Goal: Navigation & Orientation: Find specific page/section

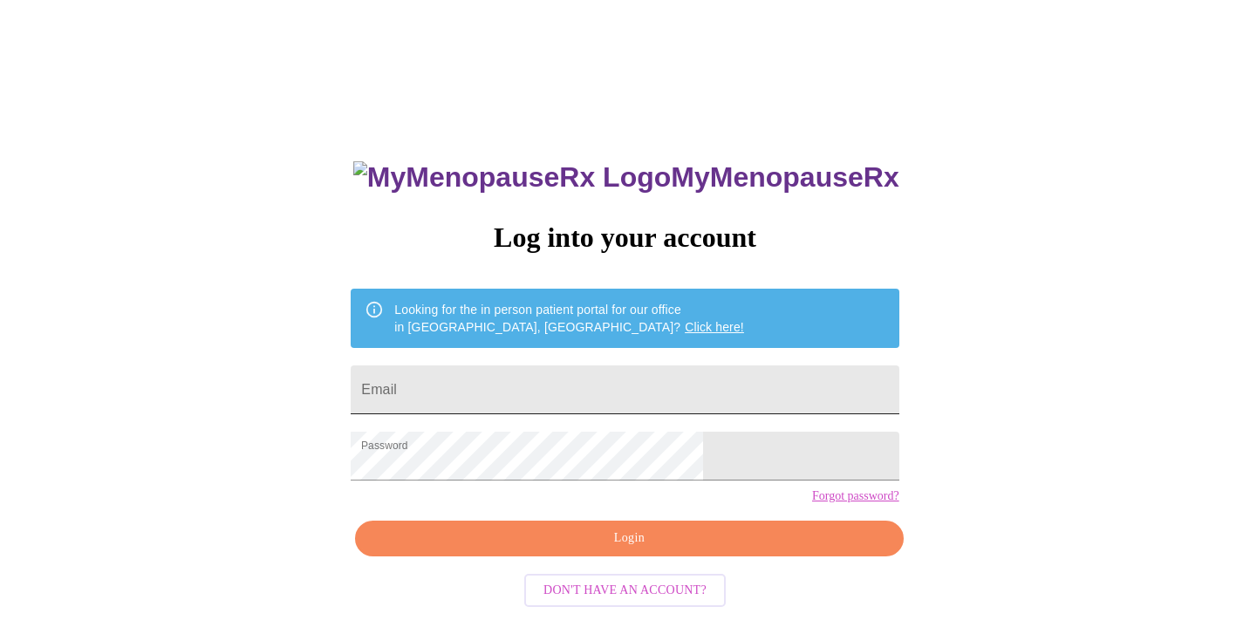
click at [618, 387] on input "Email" at bounding box center [625, 390] width 548 height 49
type input "robynbowles@hotmail.com"
click at [651, 550] on span "Login" at bounding box center [629, 539] width 508 height 22
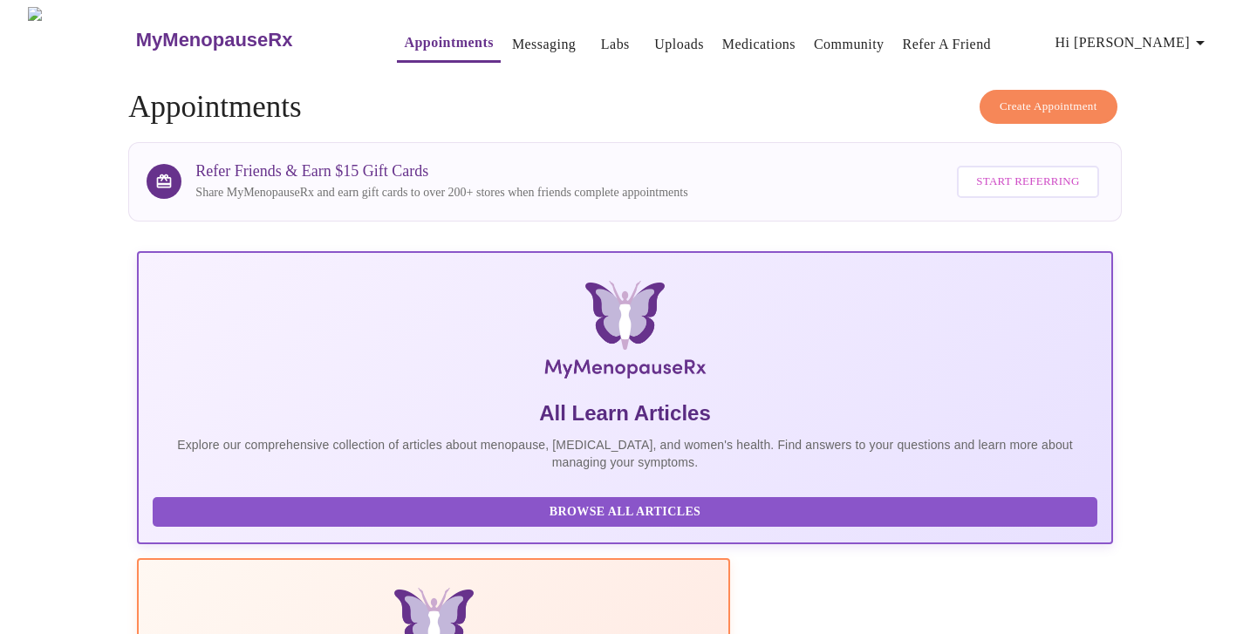
click at [757, 17] on span "Appointments Messaging Labs Uploads Medications Community Refer a Friend Hi Rob…" at bounding box center [792, 40] width 860 height 46
click at [757, 36] on link "Medications" at bounding box center [758, 44] width 73 height 24
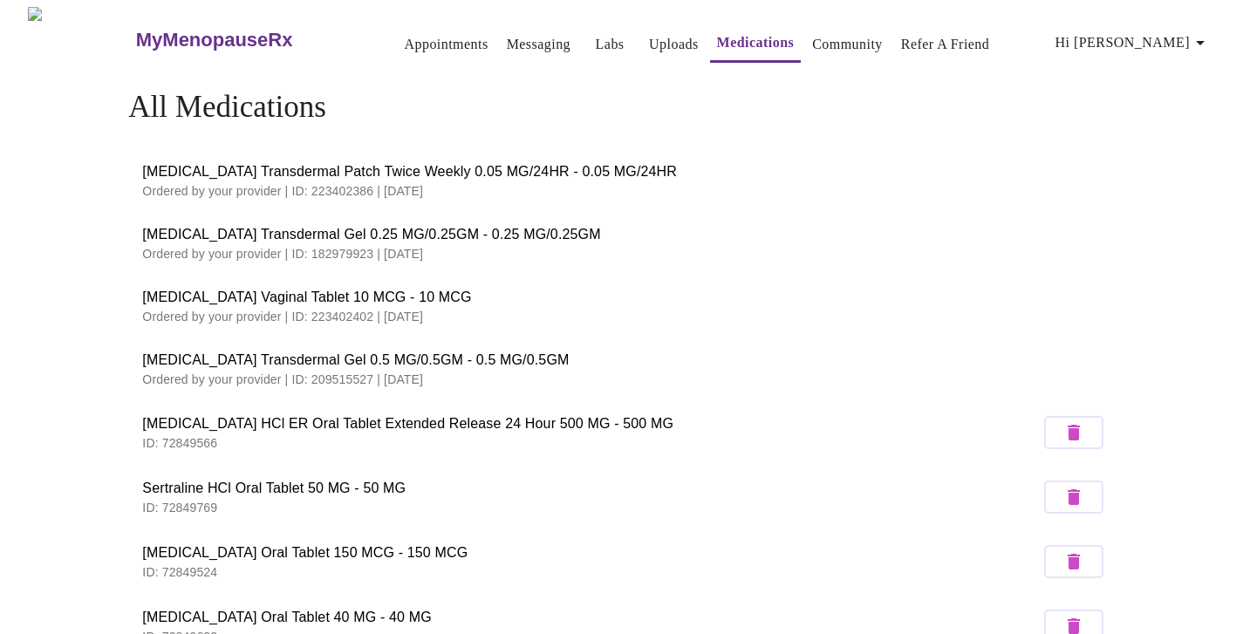
click at [348, 170] on span "Estradiol Transdermal Patch Twice Weekly 0.05 MG/24HR - 0.05 MG/24HR" at bounding box center [624, 171] width 965 height 21
click at [812, 33] on link "Community" at bounding box center [847, 44] width 71 height 24
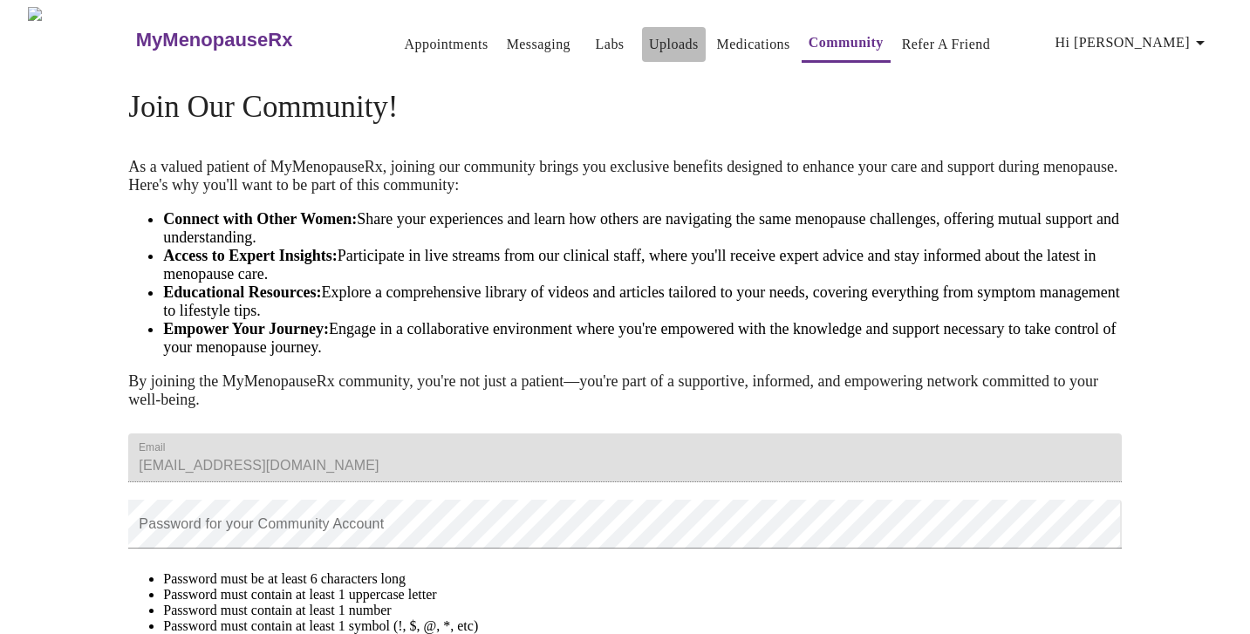
click at [649, 38] on link "Uploads" at bounding box center [674, 44] width 50 height 24
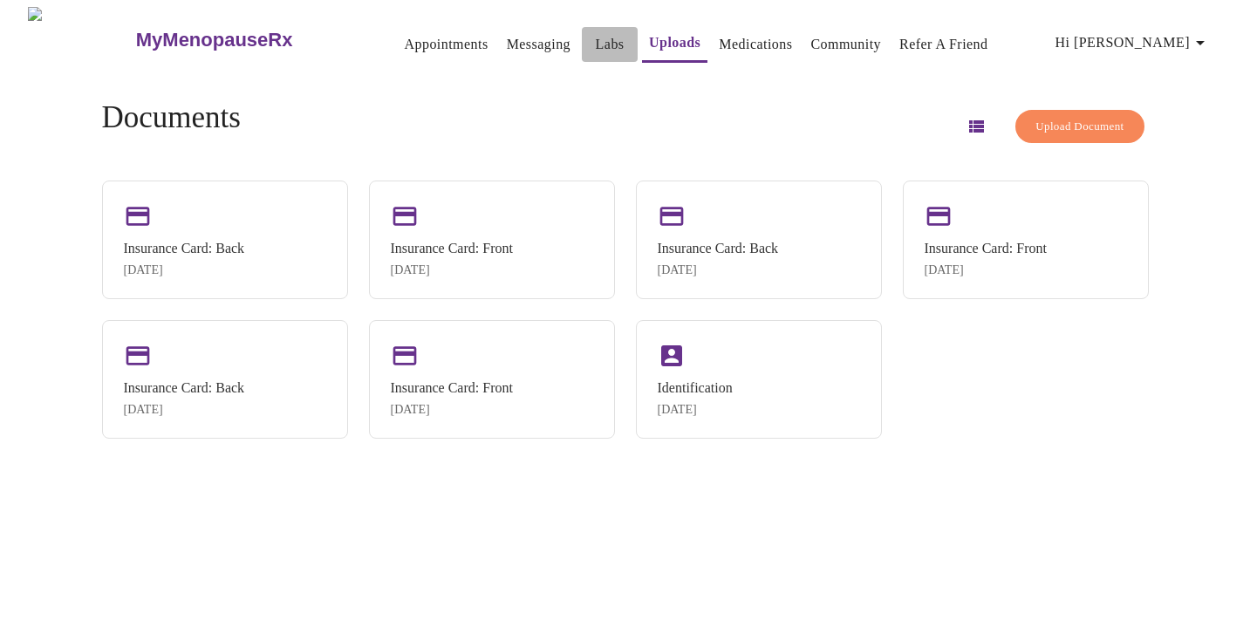
click at [596, 38] on link "Labs" at bounding box center [610, 44] width 29 height 24
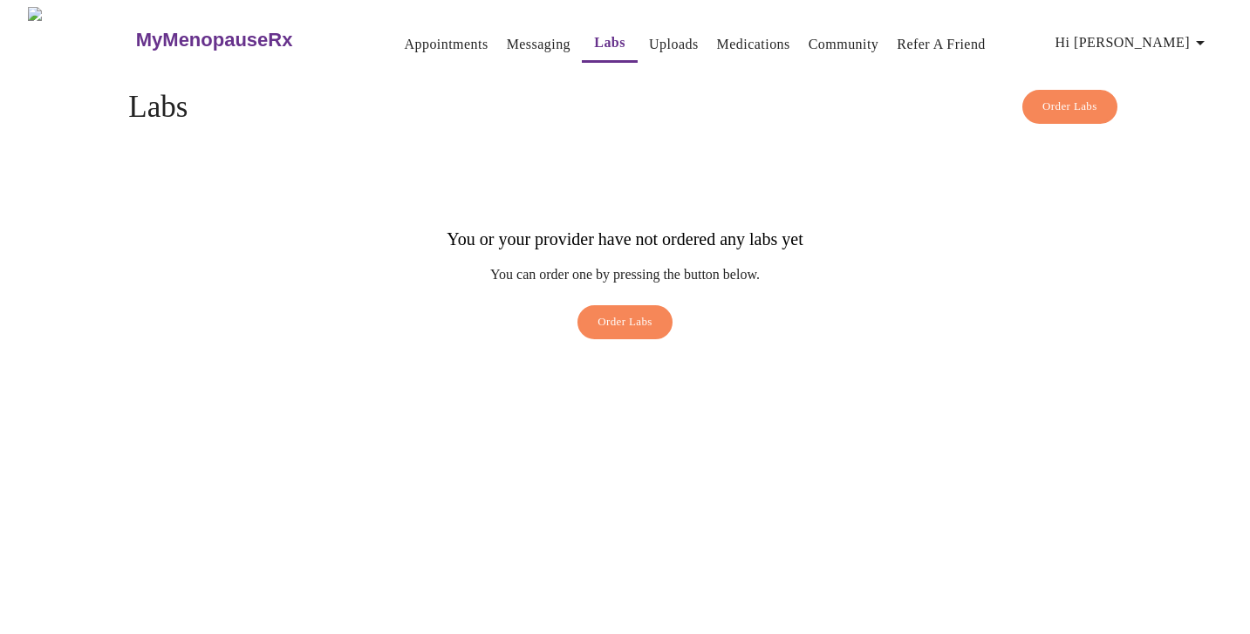
click at [507, 32] on link "Messaging" at bounding box center [539, 44] width 64 height 24
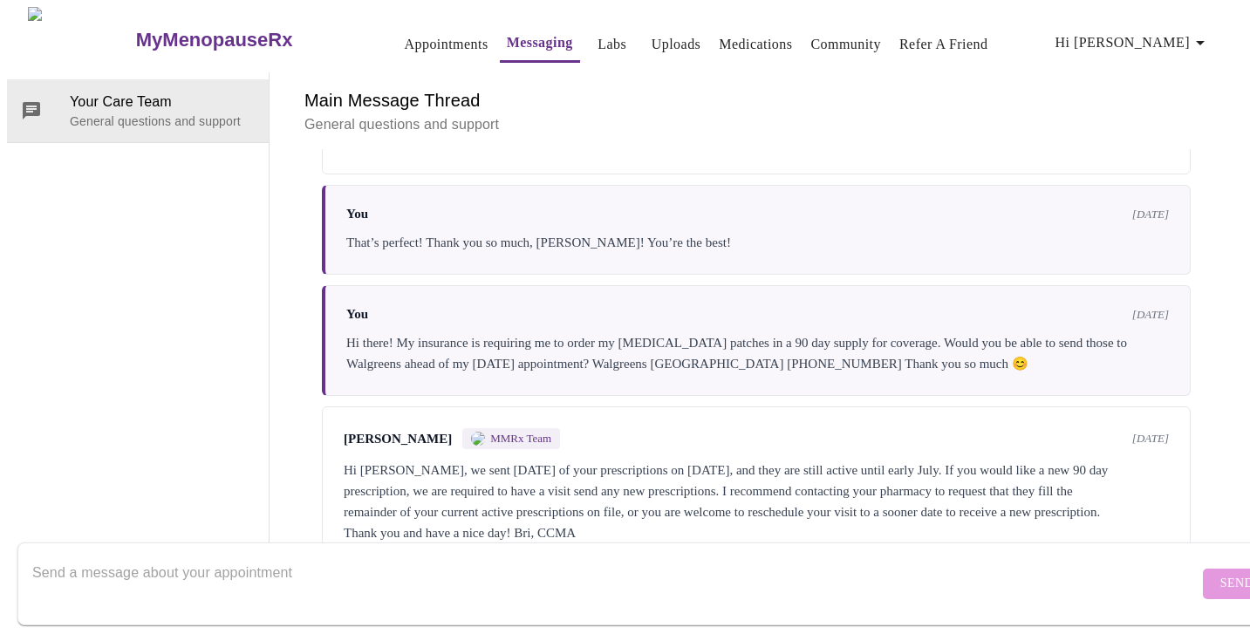
scroll to position [1367, 0]
